Goal: Entertainment & Leisure: Consume media (video, audio)

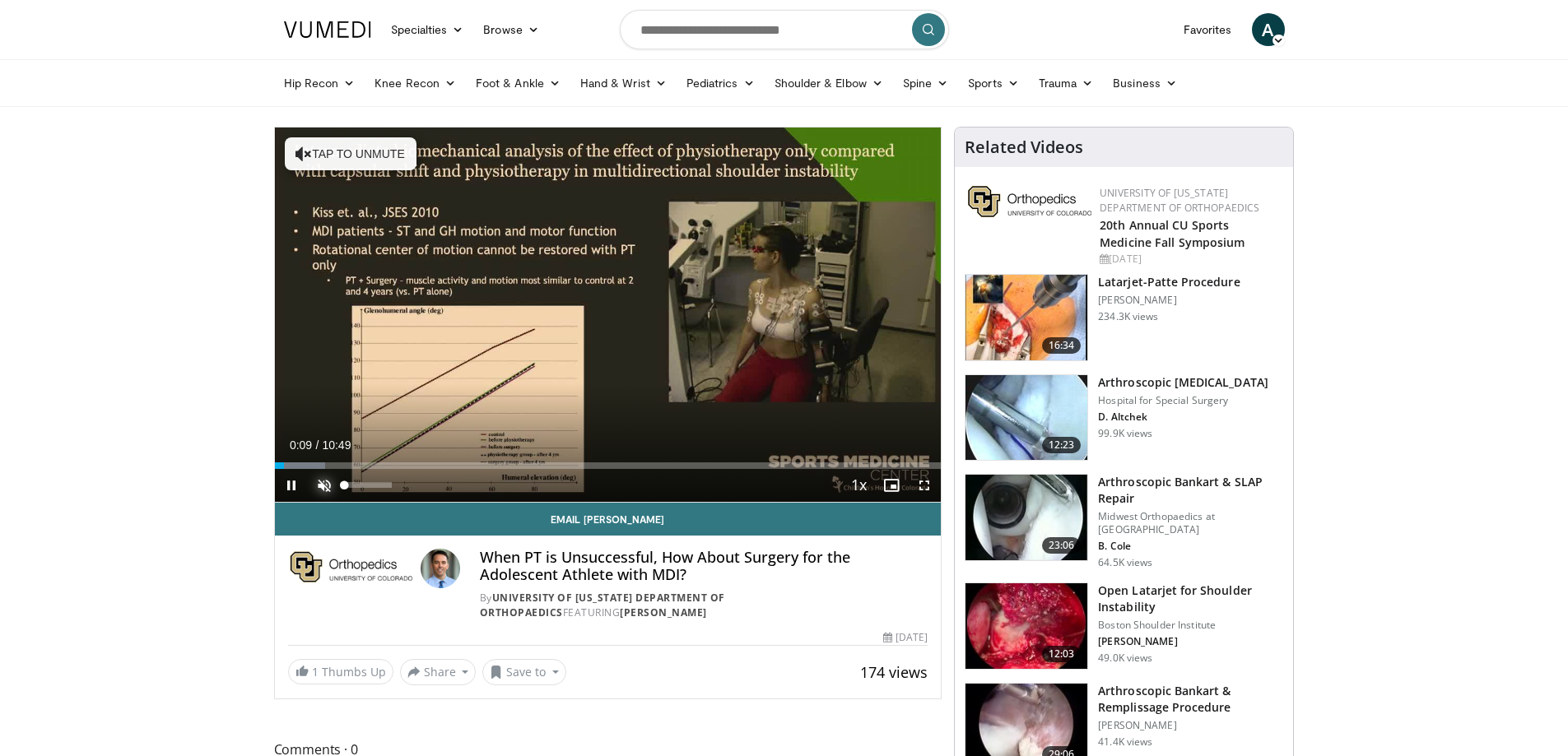
click at [327, 483] on span "Video Player" at bounding box center [324, 485] width 33 height 33
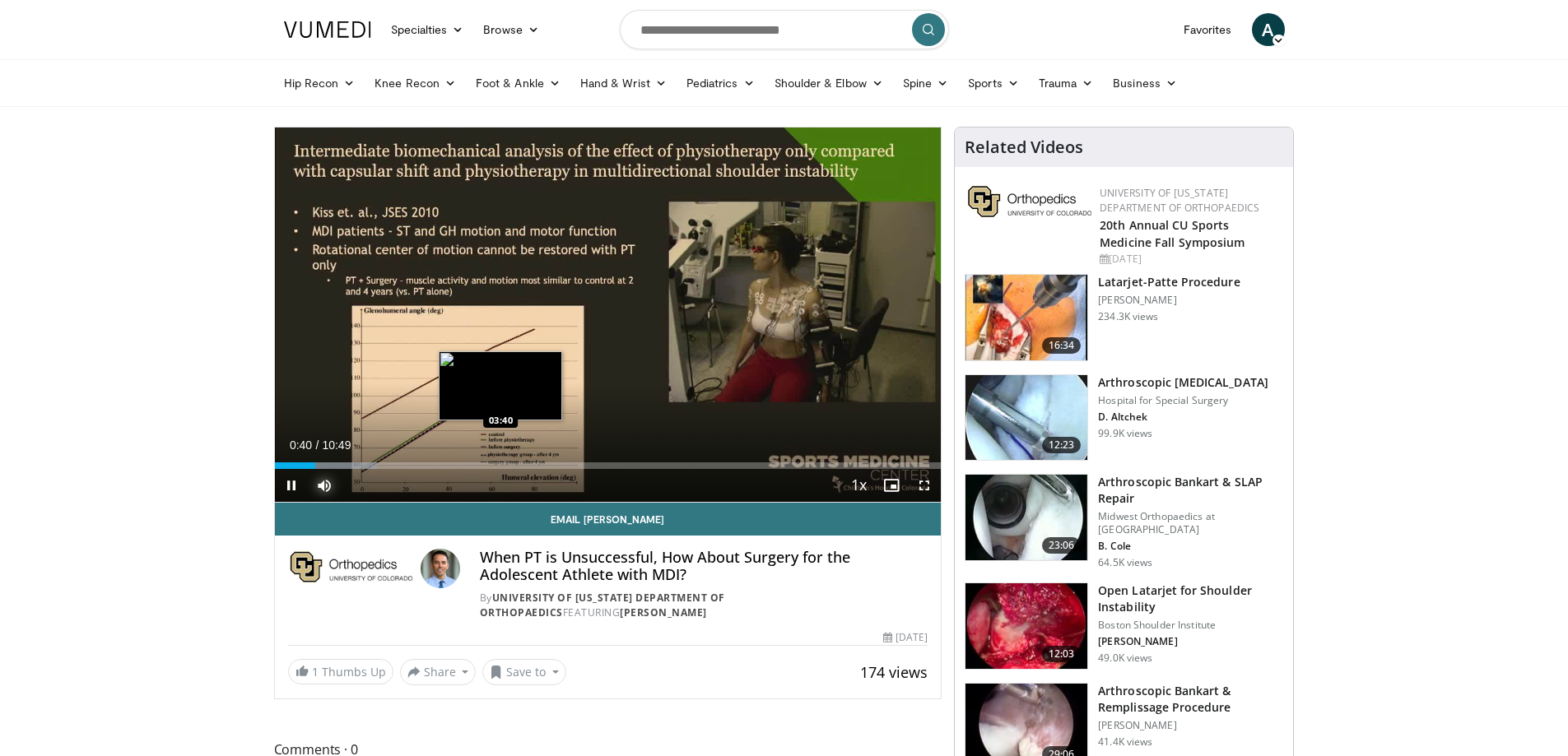
click at [500, 465] on div "Loaded : 15.40% 00:40 03:40" at bounding box center [608, 465] width 667 height 7
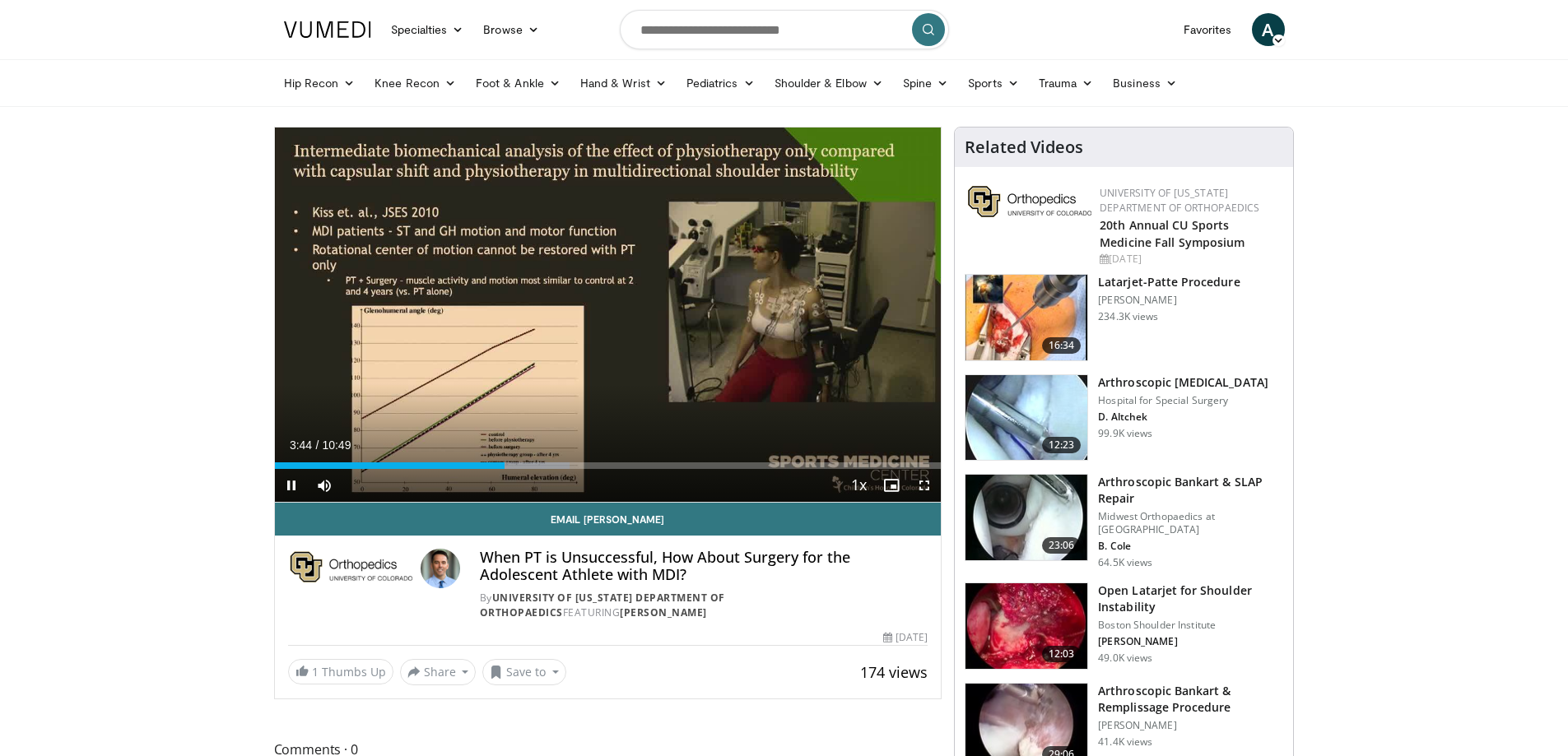
click at [557, 469] on div "Current Time 3:44 / Duration 10:49 Pause Skip Backward Skip Forward Mute 0% Loa…" at bounding box center [608, 485] width 667 height 33
click at [622, 468] on div "Loaded : 44.25% 05:39 05:39" at bounding box center [608, 465] width 667 height 7
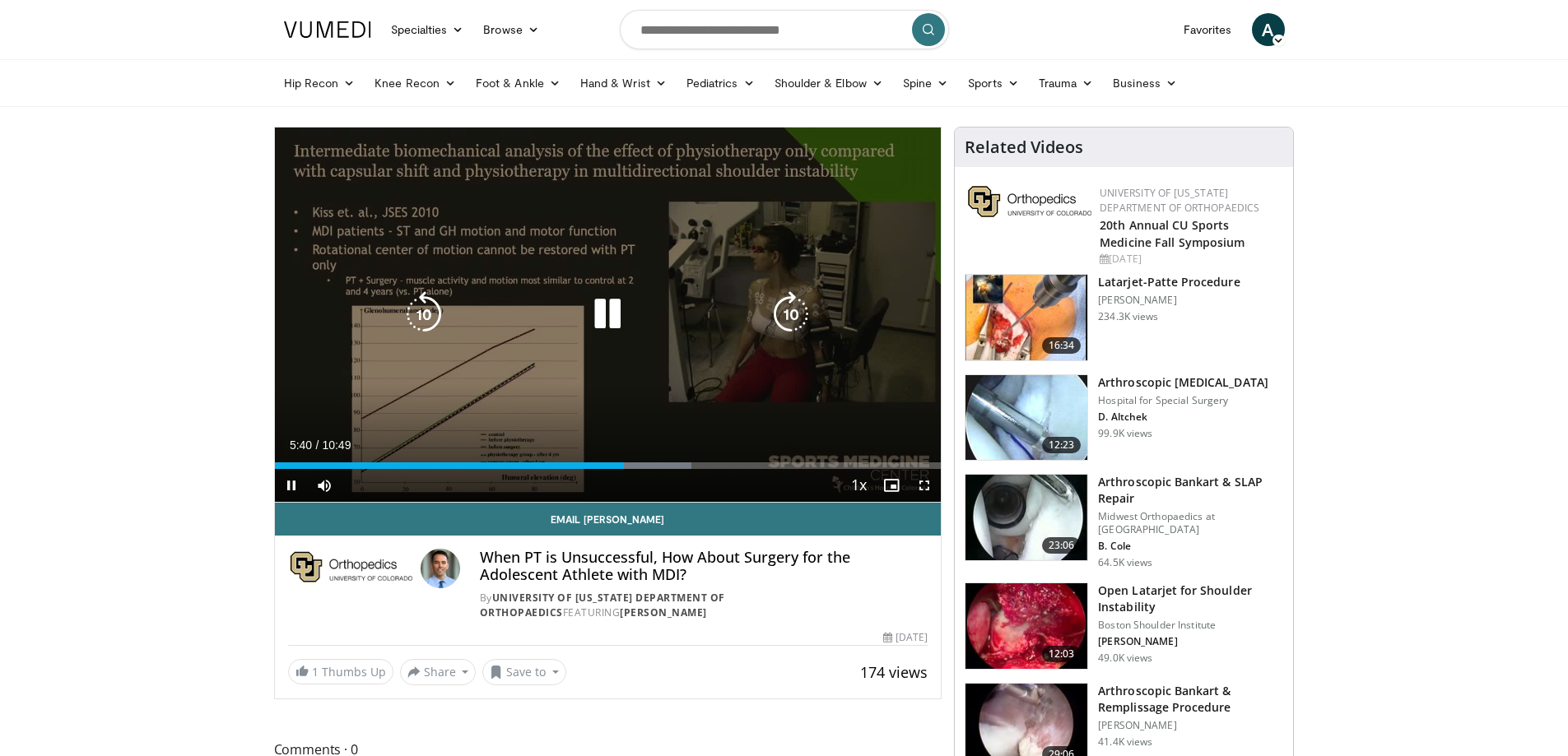
click at [676, 470] on div "Current Time 5:40 / Duration 10:49 Pause Skip Backward Skip Forward Mute 0% Loa…" at bounding box center [608, 485] width 667 height 33
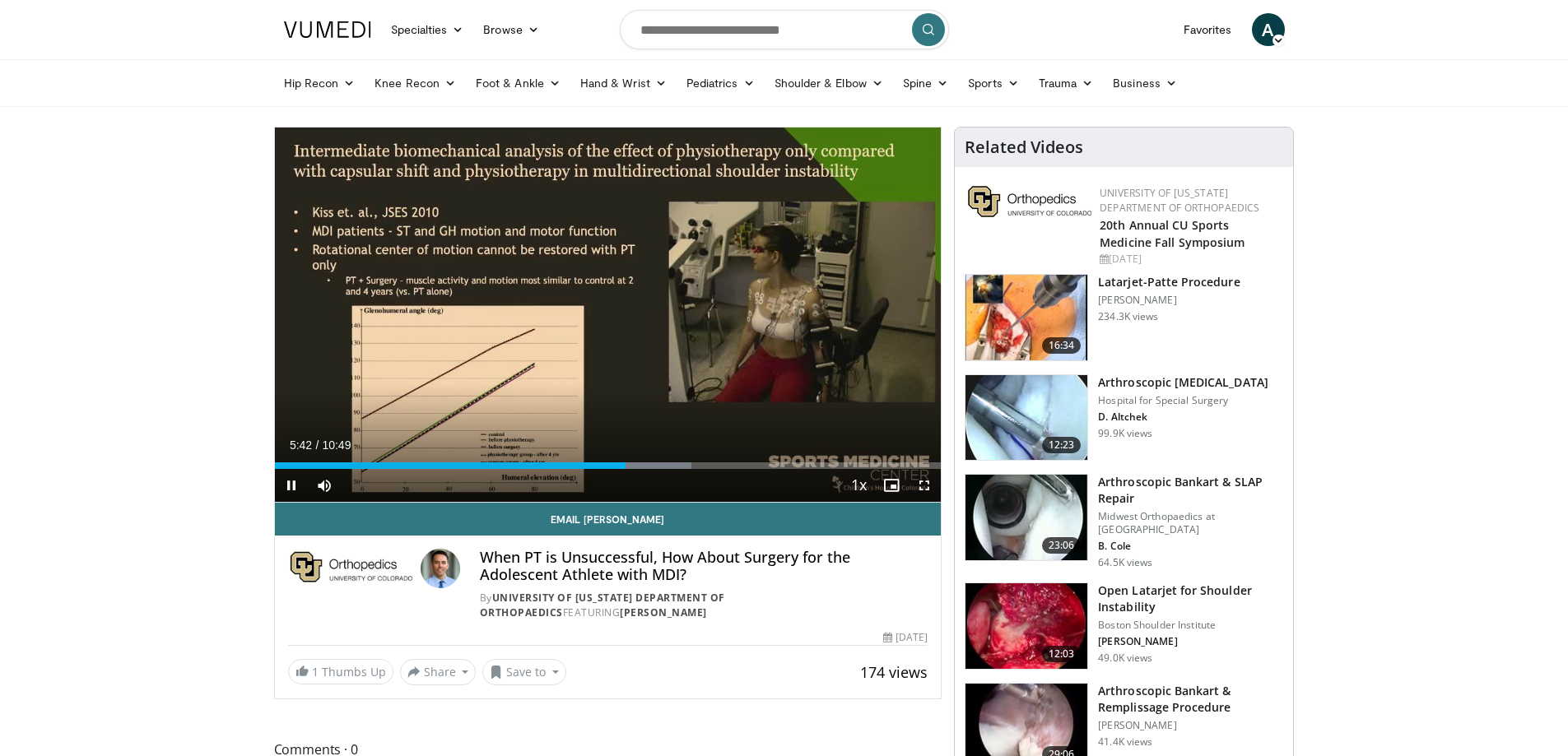
click at [682, 473] on div "Current Time 5:42 / Duration 10:49 Pause Skip Backward Skip Forward Mute 0% Loa…" at bounding box center [608, 485] width 667 height 33
click at [716, 466] on div "Loaded : 62.56% 05:45 07:10" at bounding box center [608, 465] width 667 height 7
